Goal: Check status: Check status

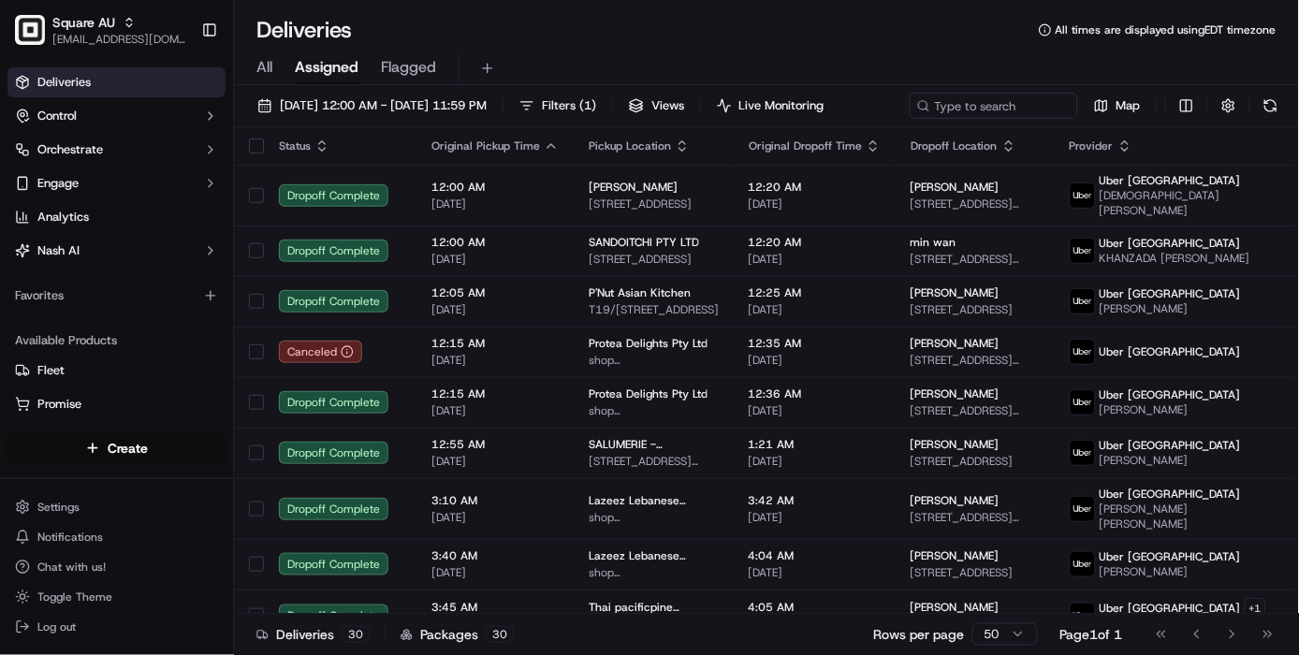
click at [70, 35] on span "[EMAIL_ADDRESS][DOMAIN_NAME]" at bounding box center [119, 39] width 134 height 15
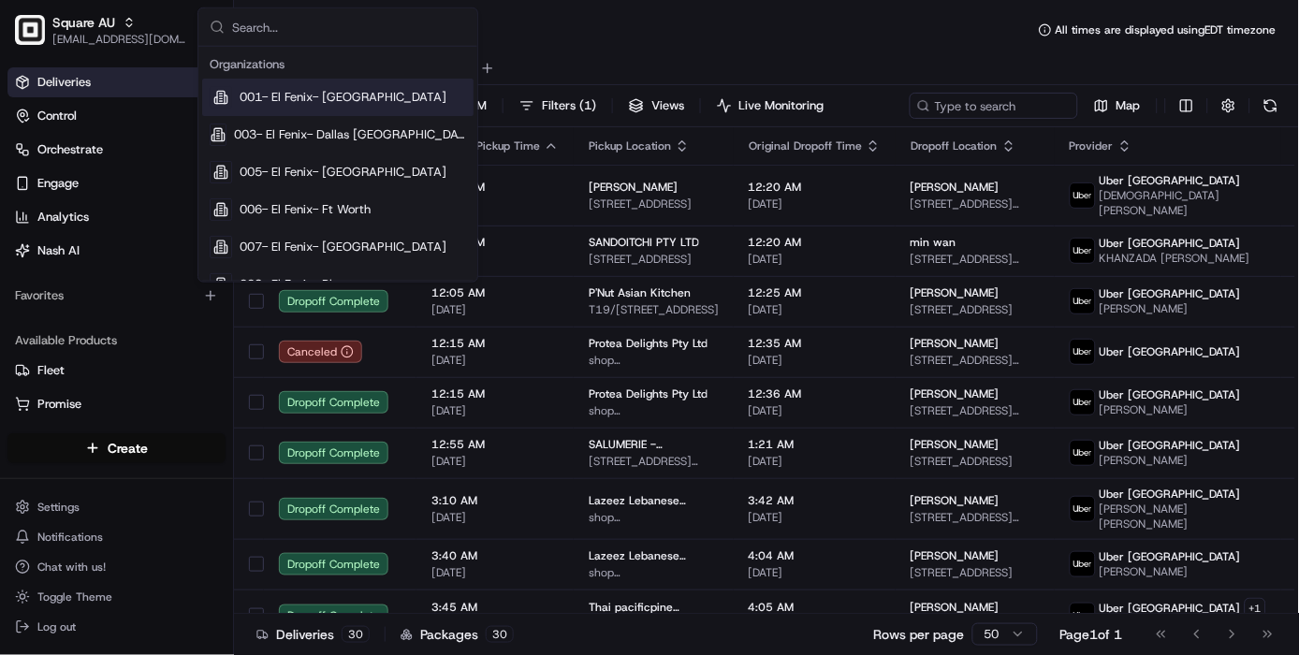
click at [576, 647] on div "Deliveries 30 Packages 30 Rows per page 50 Page 1 of 1 Go to first page Go to p…" at bounding box center [766, 634] width 1065 height 42
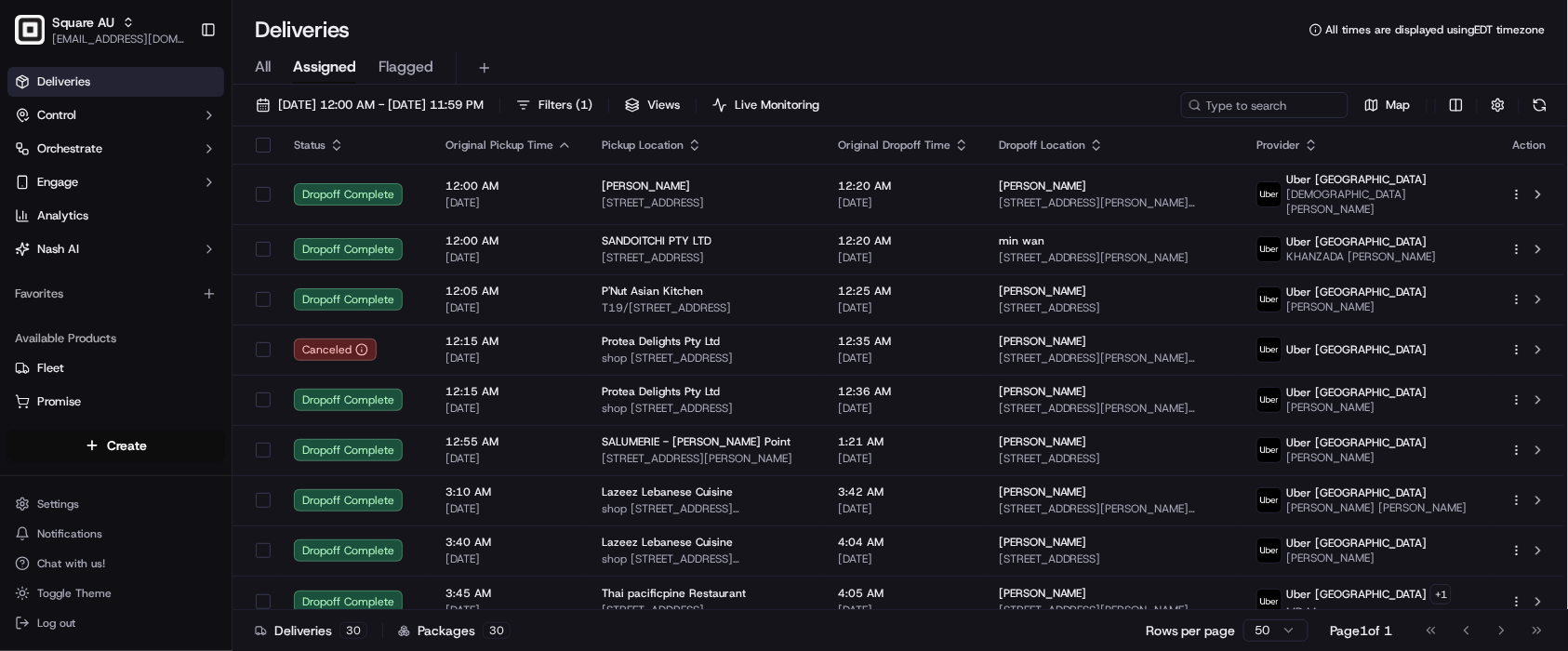
click at [1290, 10] on div "Deliveries All times are displayed using EDT timezone All Assigned Flagged 09/2…" at bounding box center [900, 325] width 1335 height 651
click at [704, 637] on div "Deliveries 30 Packages 30 Rows per page 50 Page 1 of 1 Go to first page Go to p…" at bounding box center [900, 630] width 1335 height 42
click at [94, 32] on span "[EMAIL_ADDRESS][DOMAIN_NAME]" at bounding box center [118, 39] width 133 height 15
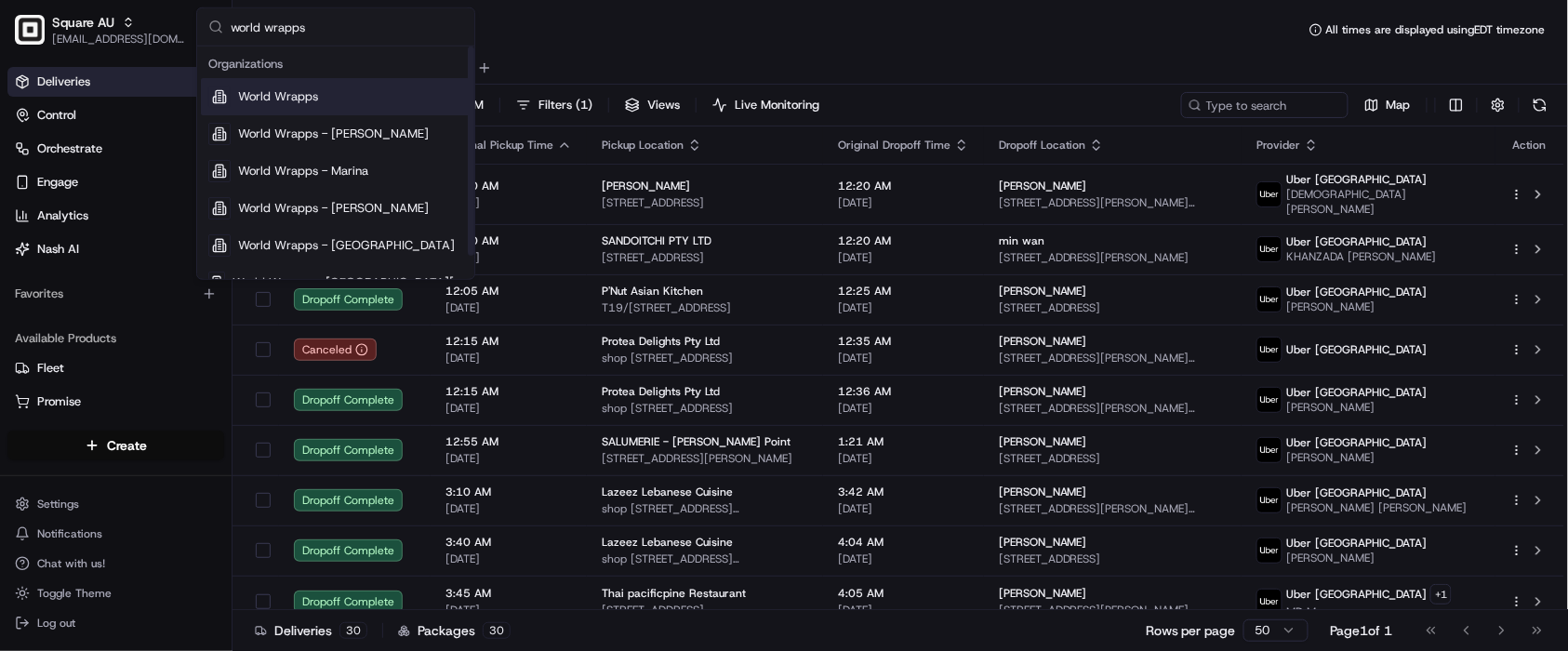
type input "world wrapps"
click at [350, 96] on div "World Wrapps" at bounding box center [335, 96] width 269 height 37
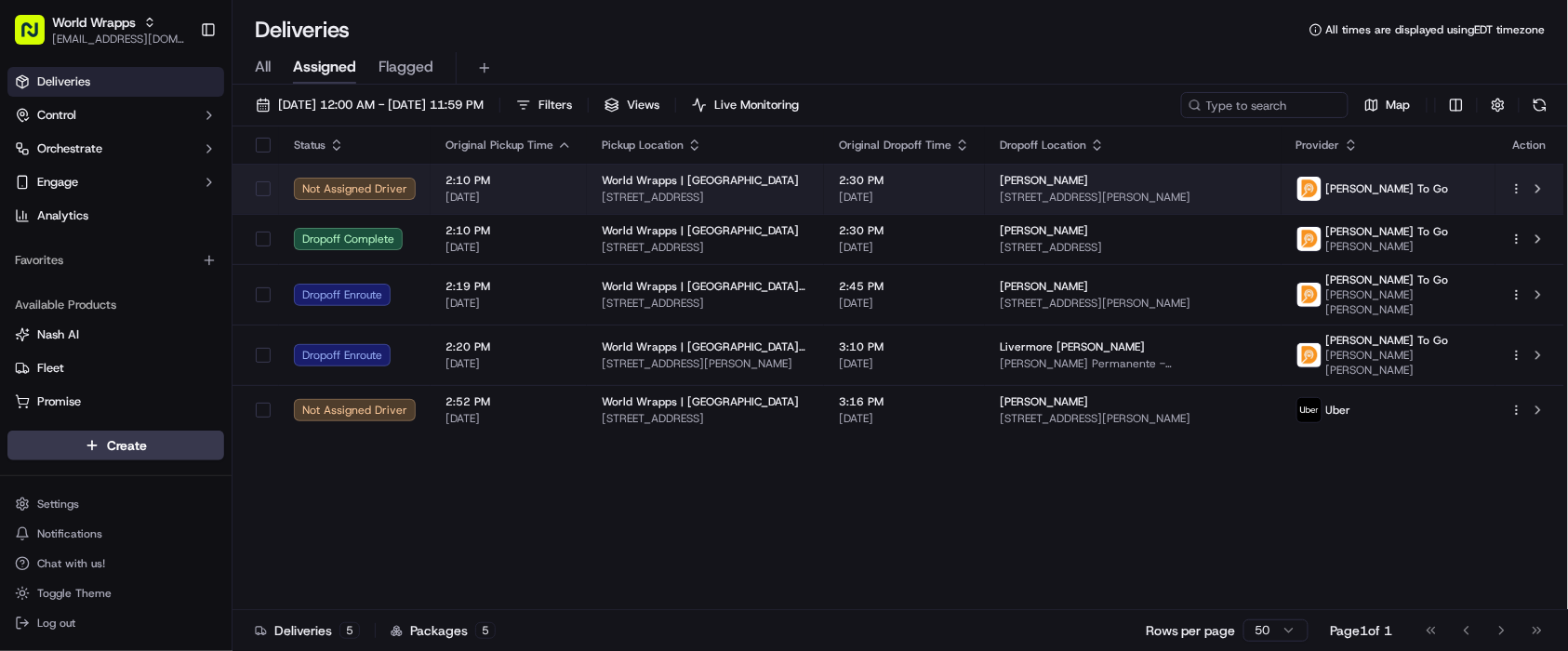
click at [1112, 181] on div "Minnie Dasgupta" at bounding box center [1133, 180] width 266 height 15
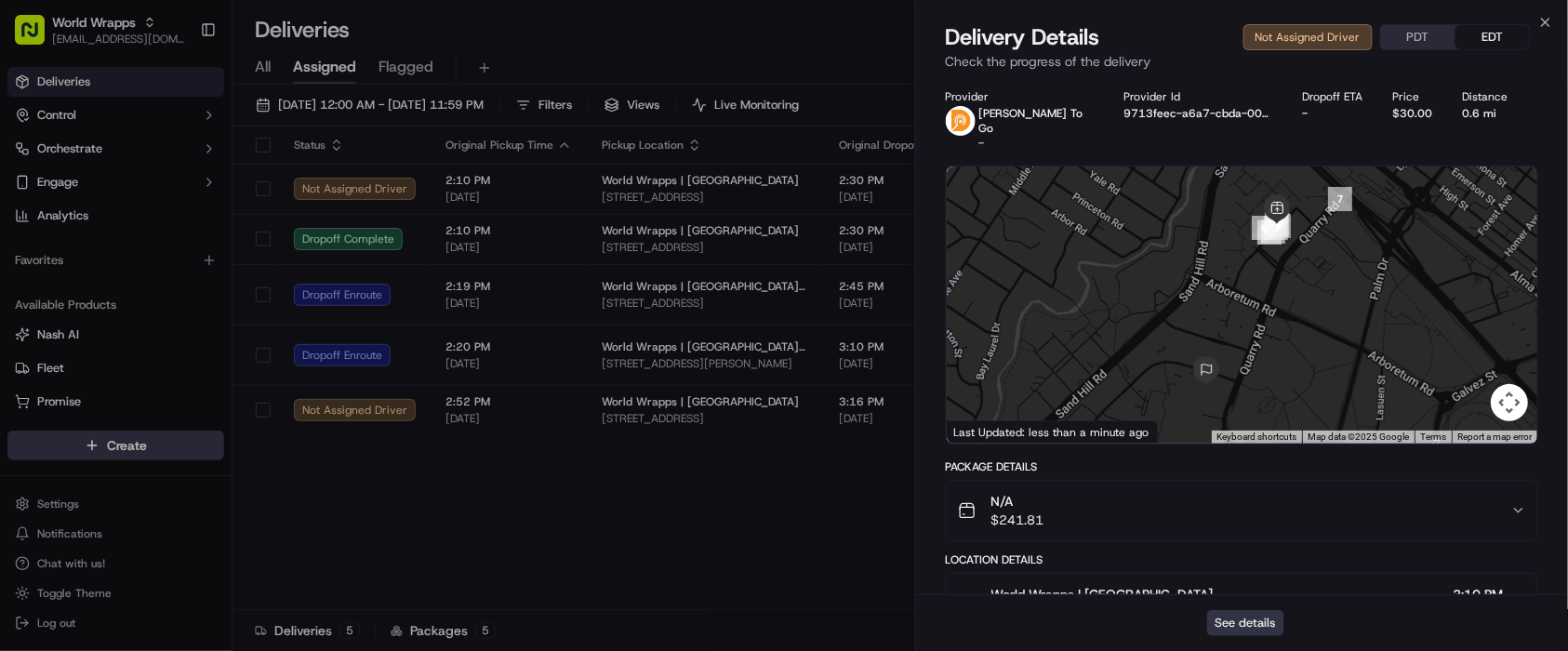
click at [1249, 617] on button "See details" at bounding box center [1246, 623] width 78 height 26
